Goal: Check status: Check status

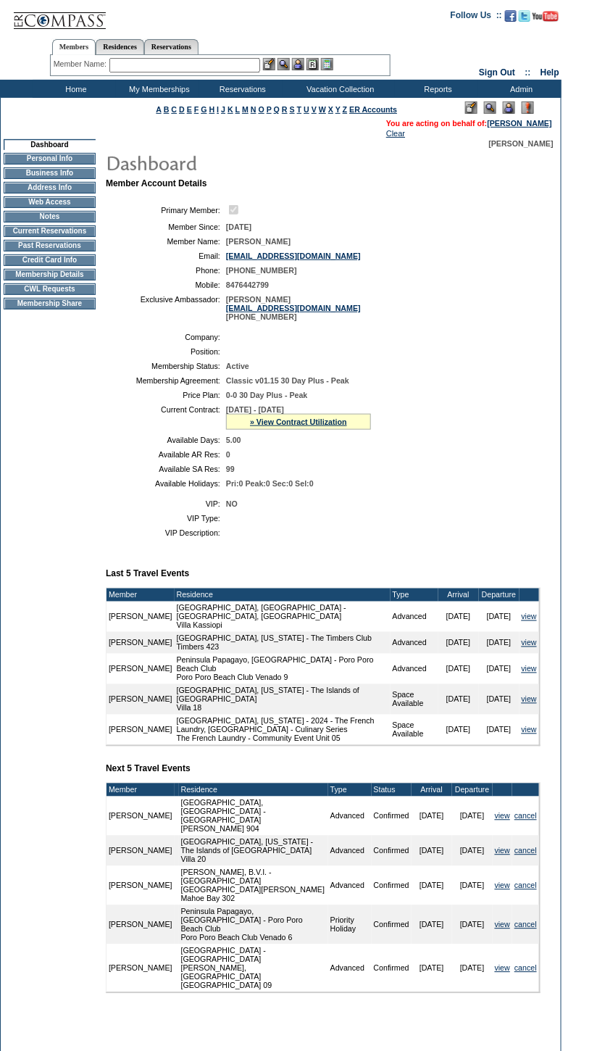
click at [62, 237] on td "Current Reservations" at bounding box center [50, 231] width 92 height 12
click at [298, 426] on link "» View Contract Utilization" at bounding box center [298, 421] width 97 height 9
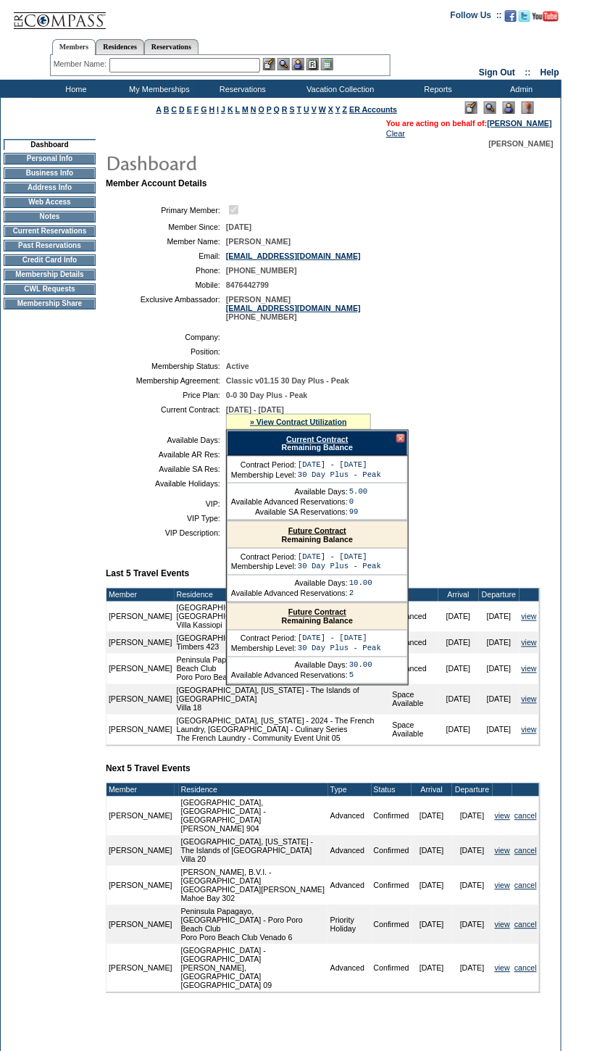
click at [320, 443] on link "Current Contract" at bounding box center [317, 439] width 62 height 9
click at [337, 443] on link "Current Contract" at bounding box center [317, 439] width 62 height 9
click at [346, 443] on link "Current Contract" at bounding box center [317, 439] width 62 height 9
click at [63, 280] on td "Membership Details" at bounding box center [50, 275] width 92 height 12
